Goal: Ask a question

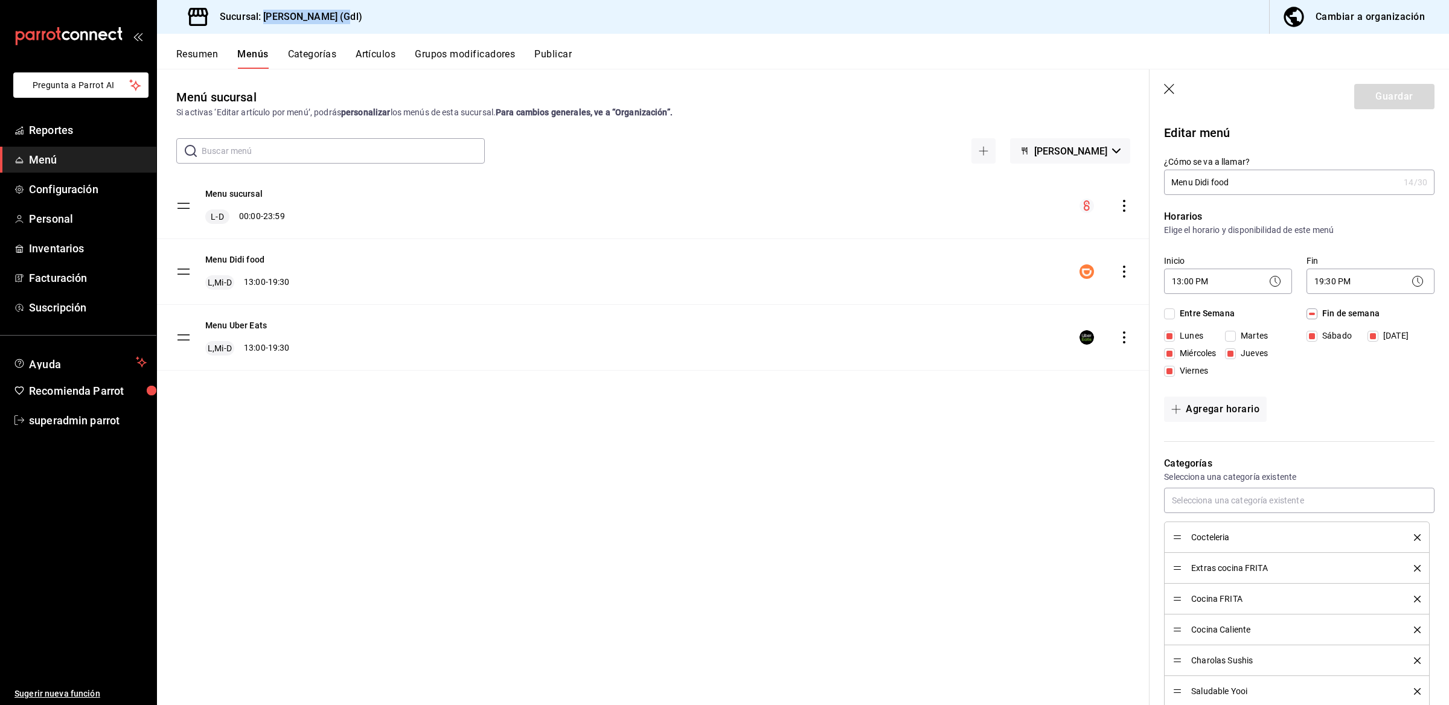
scroll to position [264, 0]
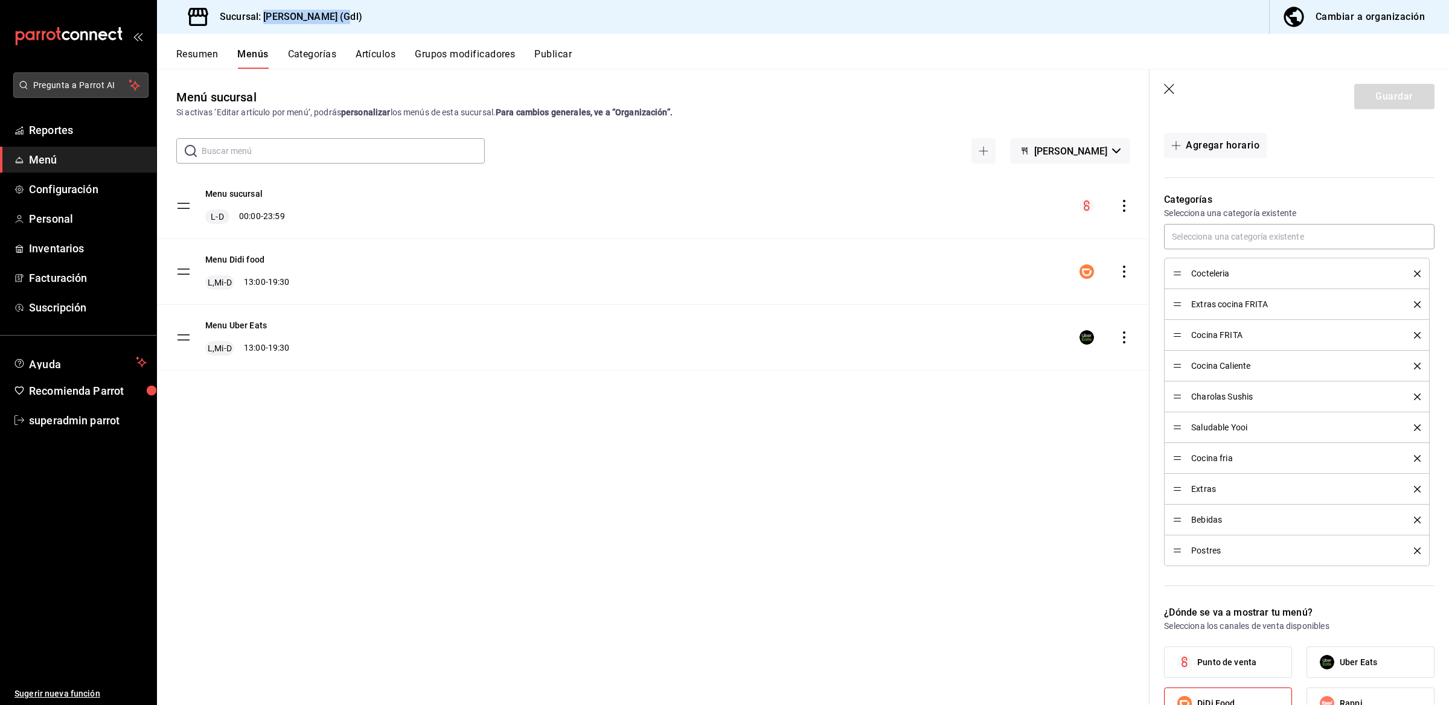
drag, startPoint x: 0, startPoint y: 0, endPoint x: 45, endPoint y: 83, distance: 94.8
click at [45, 83] on span "Pregunta a Parrot AI" at bounding box center [81, 85] width 96 height 13
checkbox input "false"
type input "1755812754857"
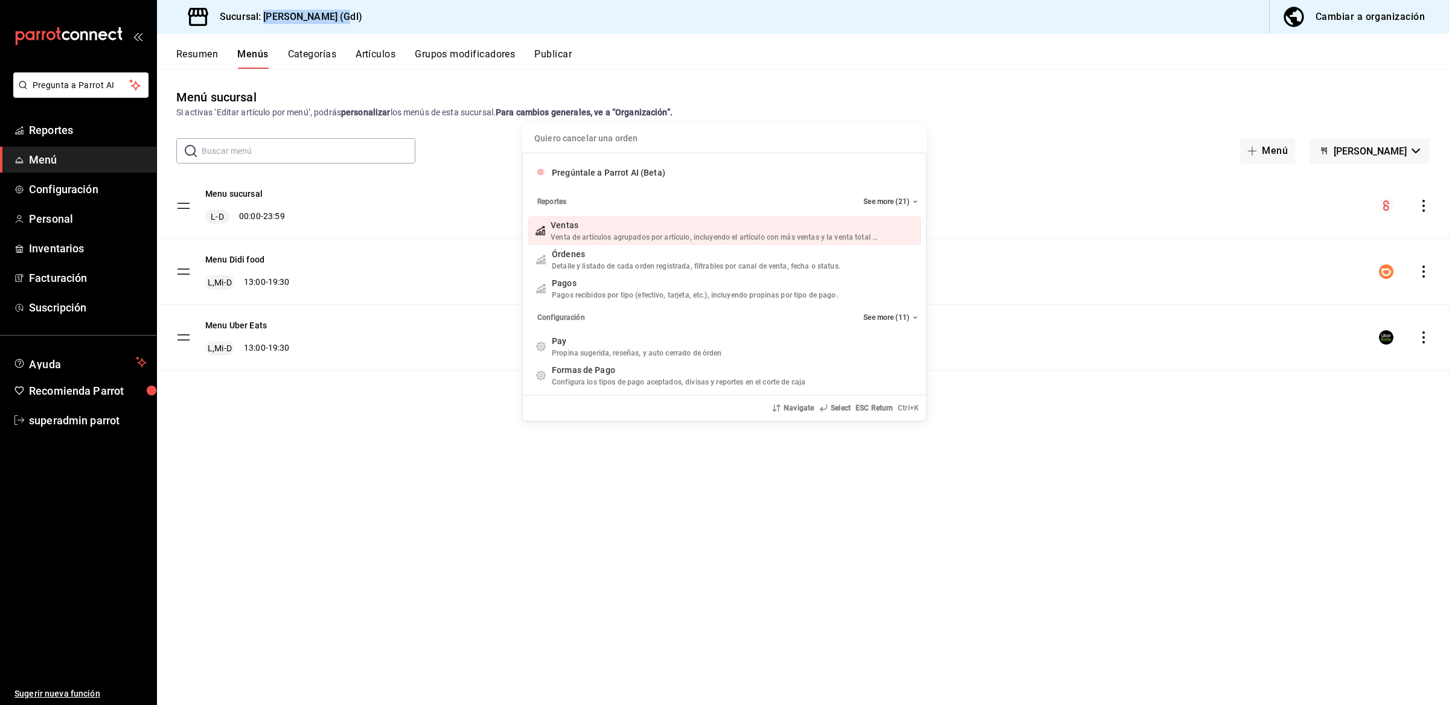
checkbox input "false"
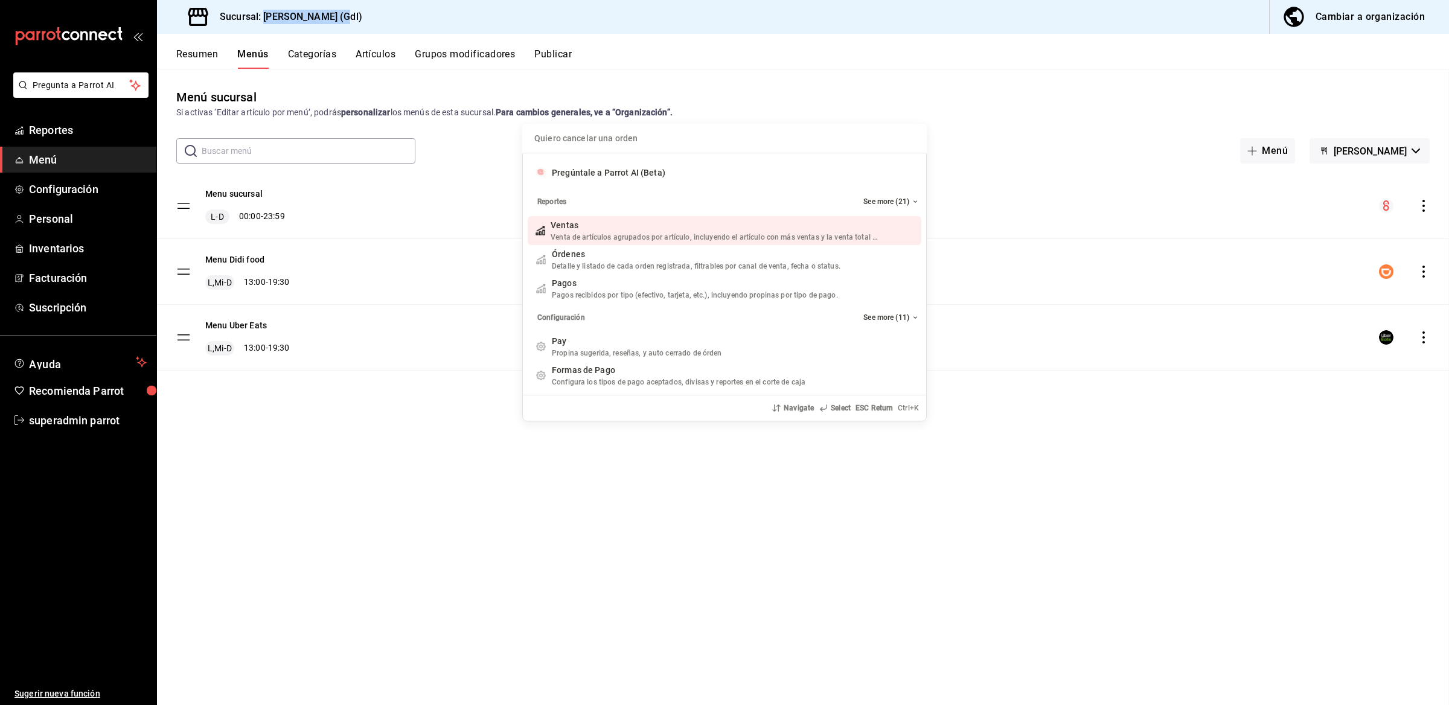
checkbox input "false"
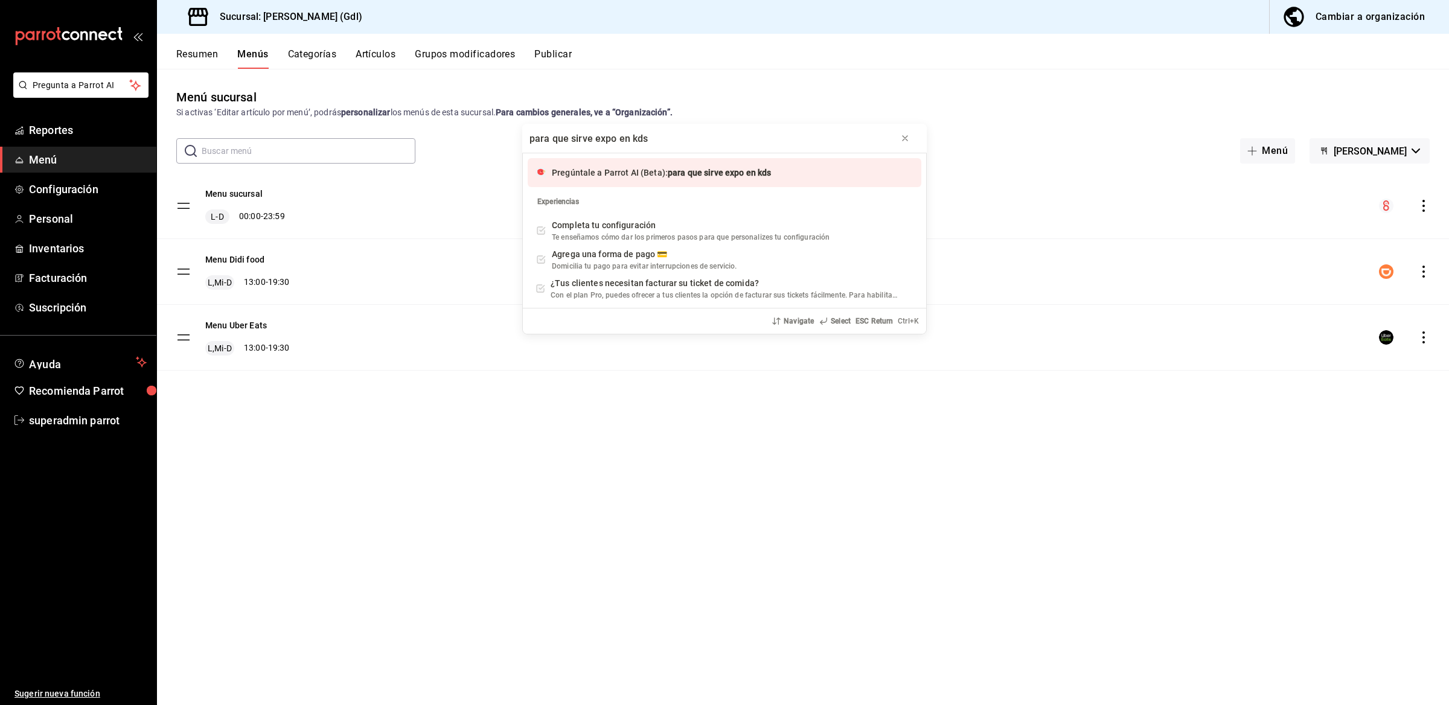
type input "para que sirve expo en kds"
click at [592, 170] on span "Pregúntale a Parrot AI (Beta):" at bounding box center [610, 173] width 116 height 10
